Goal: Transaction & Acquisition: Purchase product/service

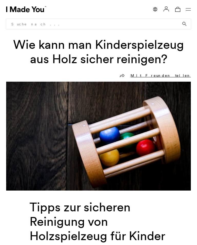
click at [190, 12] on button "Open Menu" at bounding box center [188, 9] width 6 height 6
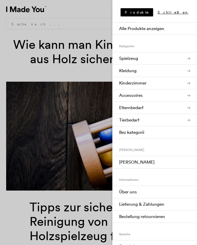
click at [171, 63] on link "Spielzeug" at bounding box center [155, 58] width 85 height 12
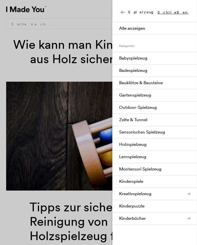
click at [168, 195] on link "Kreativspielzeug" at bounding box center [155, 194] width 85 height 12
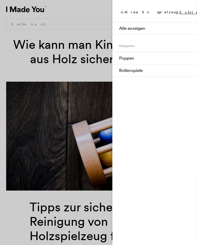
click at [123, 13] on icon at bounding box center [123, 12] width 5 height 4
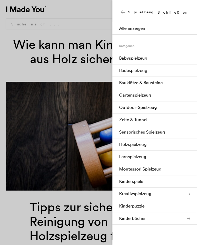
click at [155, 158] on link "Lernspielzeug" at bounding box center [155, 157] width 85 height 12
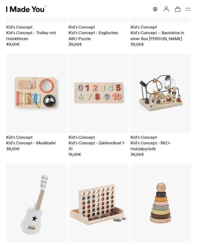
scroll to position [463, 0]
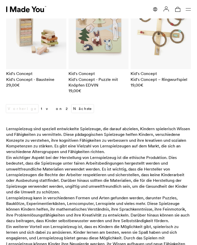
click at [72, 105] on link "Nächste" at bounding box center [83, 109] width 22 height 8
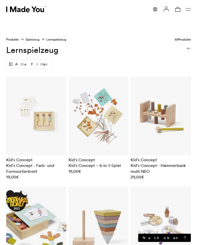
scroll to position [959, 0]
